Goal: Check status: Check status

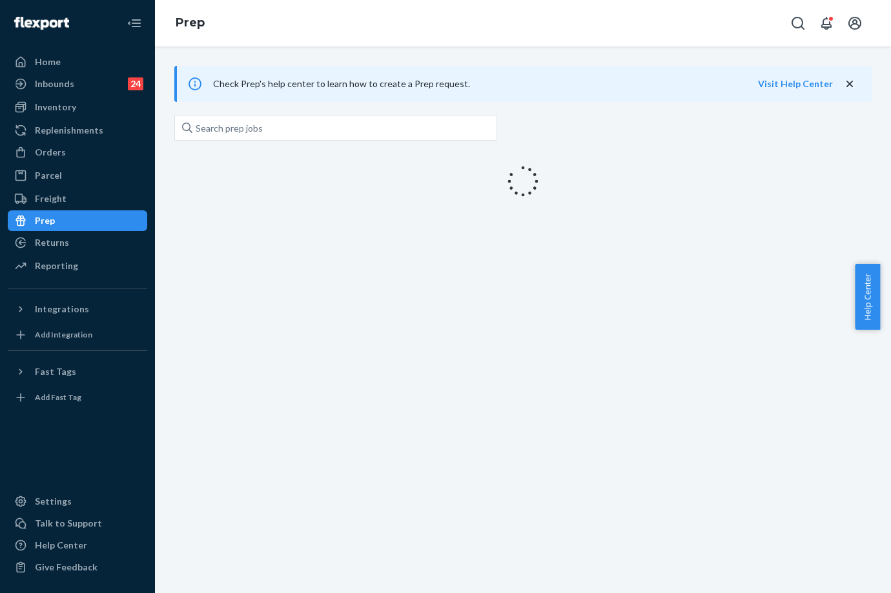
click at [70, 276] on ul "Home Inbounds 24 Shipping Plans Problems 24 Inventory Products Replenishments O…" at bounding box center [77, 165] width 139 height 226
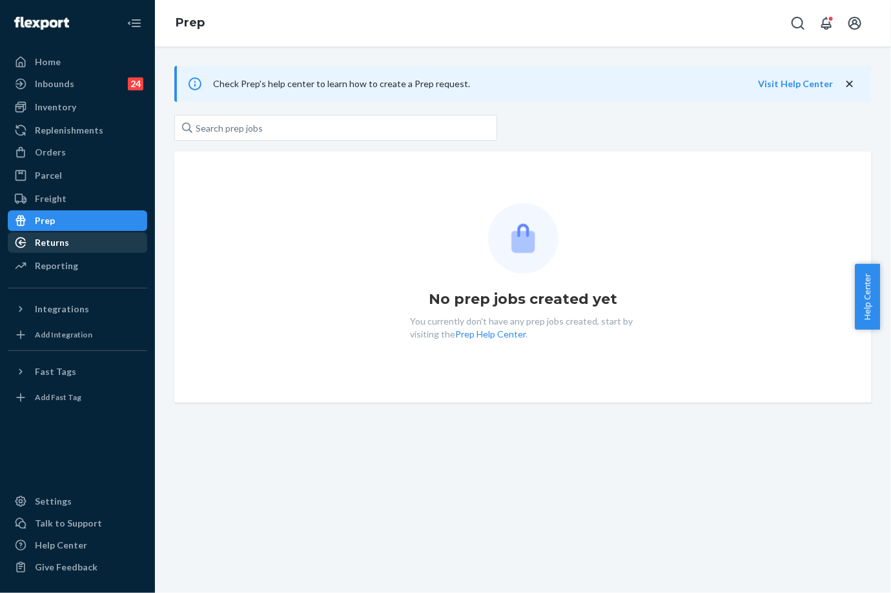
click at [77, 247] on div "Returns" at bounding box center [77, 243] width 137 height 18
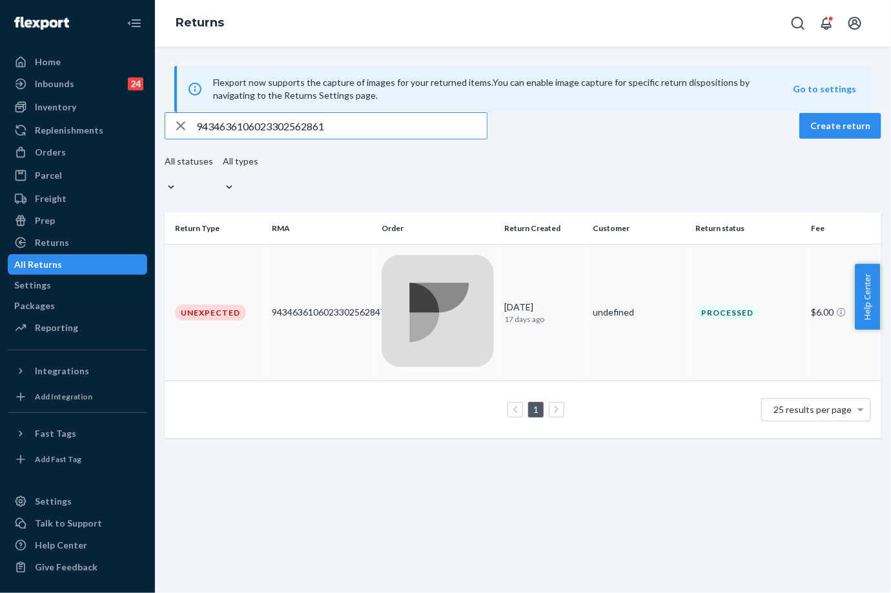
type input "9434636106023302562861"
click at [367, 306] on div "9434636106023302562847" at bounding box center [321, 312] width 99 height 13
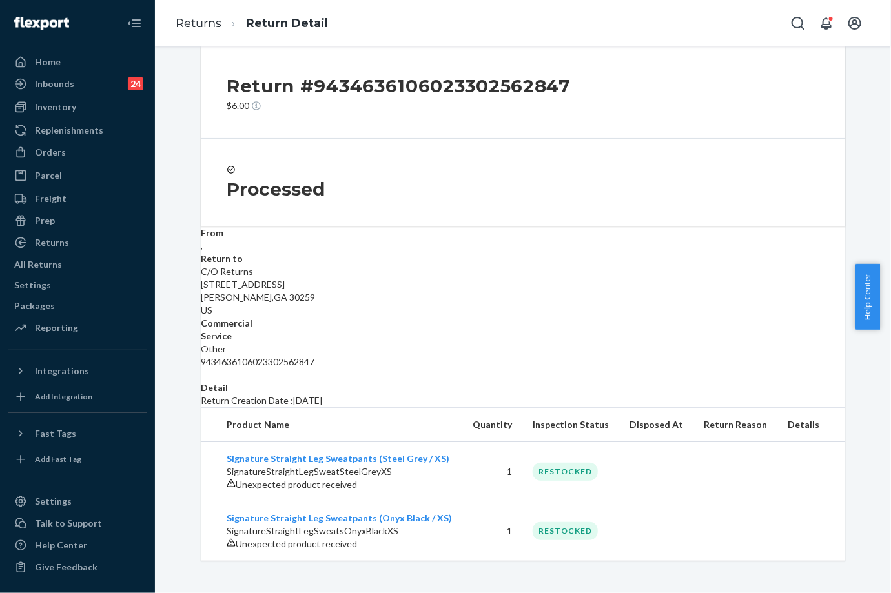
scroll to position [67, 0]
click at [73, 154] on div "Orders" at bounding box center [77, 152] width 137 height 18
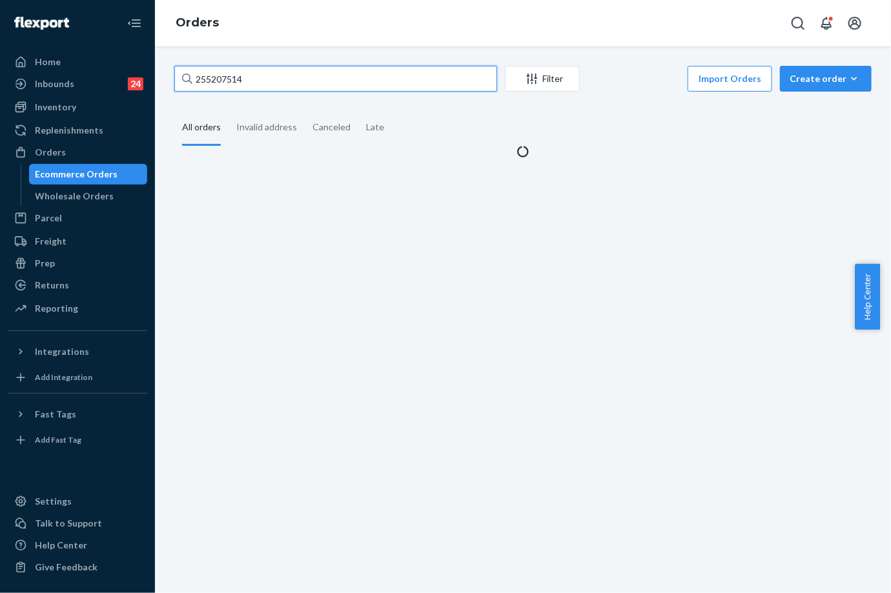
click at [247, 81] on input "255207514" at bounding box center [335, 79] width 323 height 26
paste input "4732139"
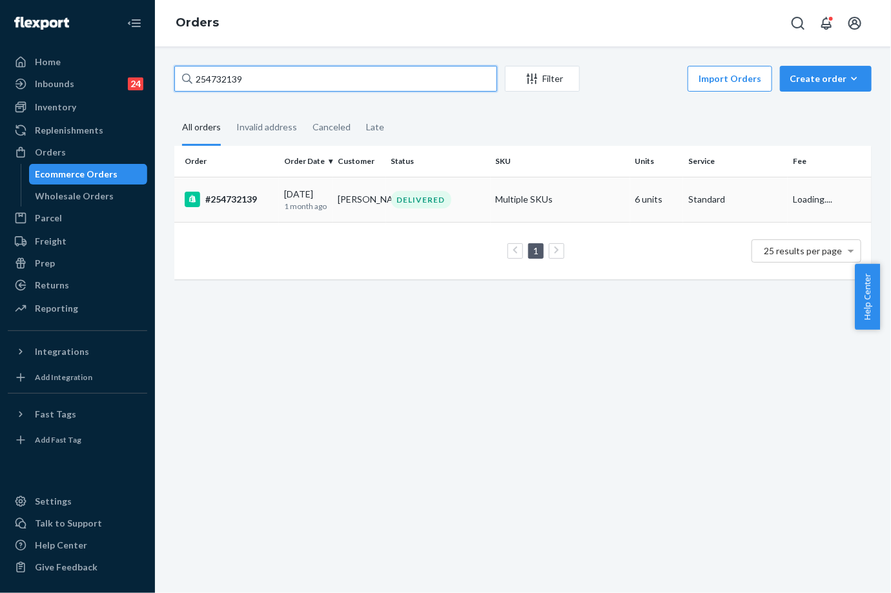
type input "254732139"
click at [305, 185] on td "[DATE] [DATE]" at bounding box center [306, 199] width 54 height 45
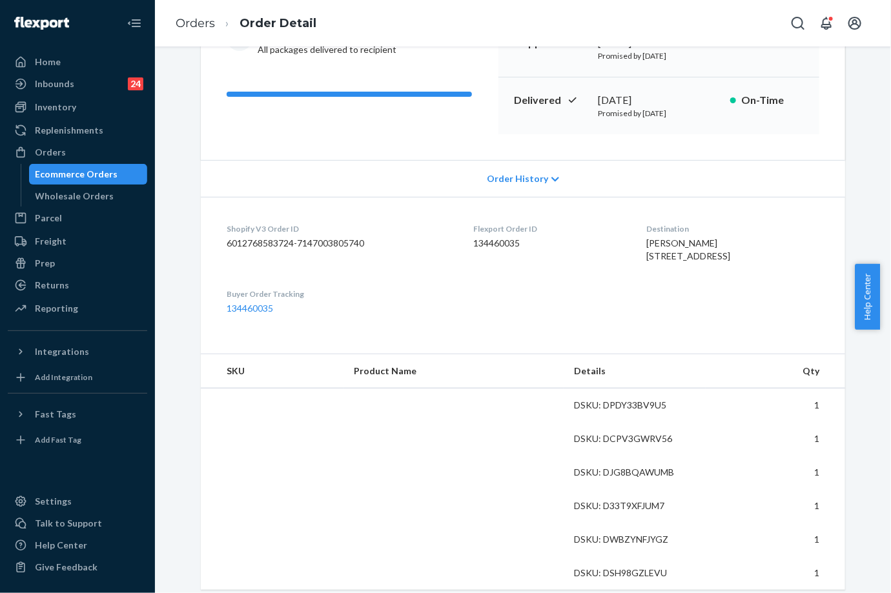
scroll to position [215, 0]
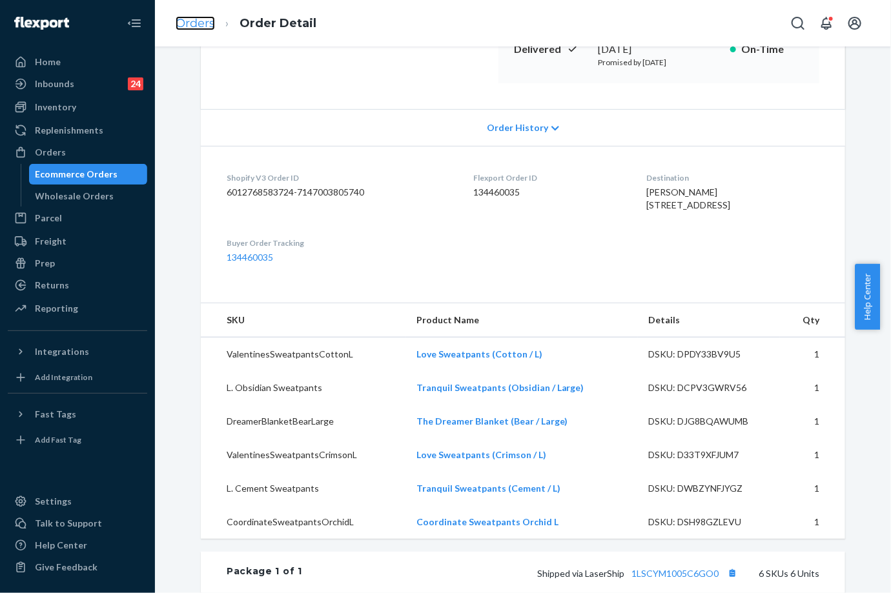
click at [202, 21] on link "Orders" at bounding box center [195, 23] width 39 height 14
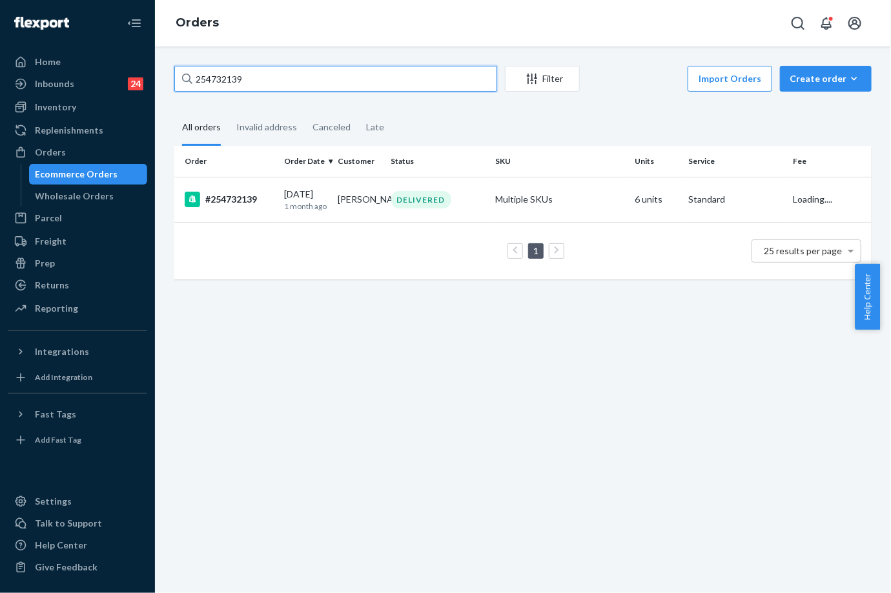
click at [222, 70] on input "254732139" at bounding box center [335, 79] width 323 height 26
paste input "5243076"
type input "255243076"
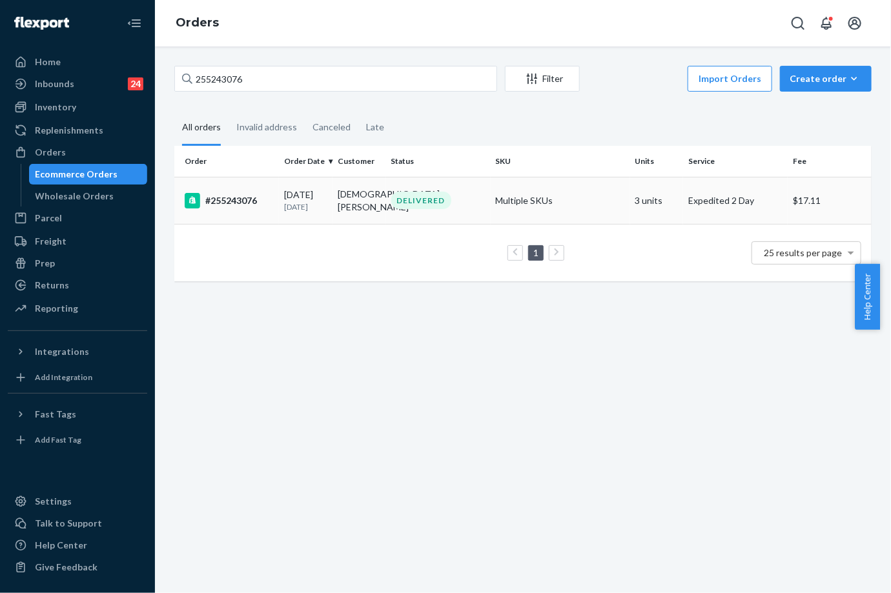
click at [259, 194] on div "#255243076" at bounding box center [229, 200] width 89 height 15
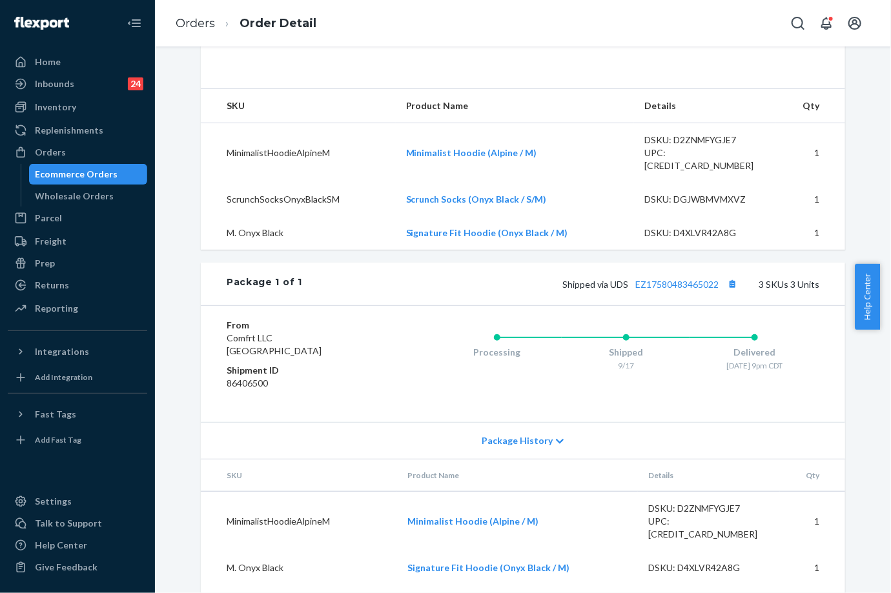
scroll to position [435, 0]
